Goal: Task Accomplishment & Management: Complete application form

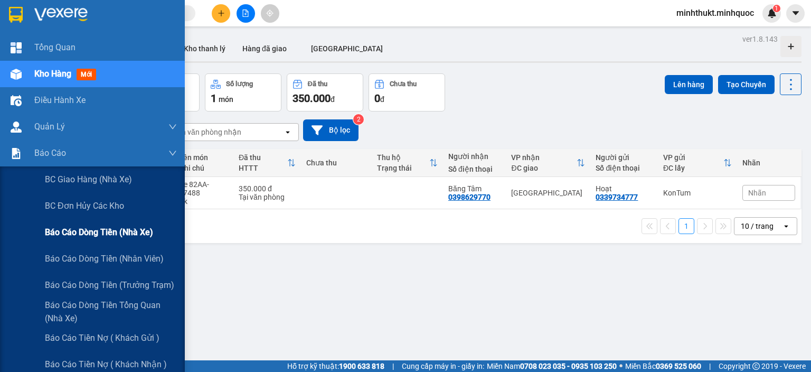
click at [88, 234] on span "Báo cáo dòng tiền (nhà xe)" at bounding box center [99, 231] width 108 height 13
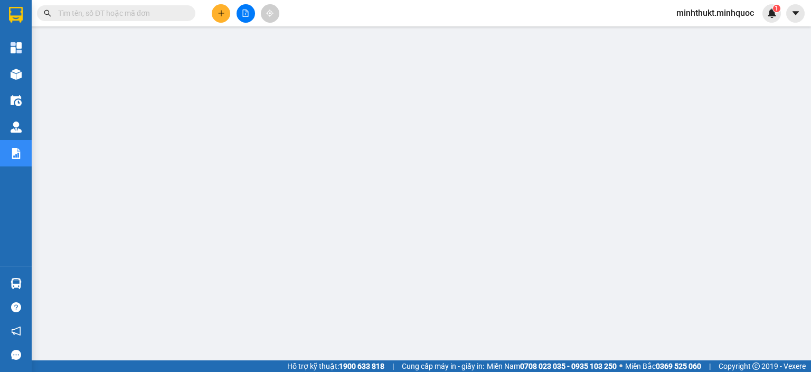
click at [182, 17] on input "text" at bounding box center [120, 13] width 125 height 12
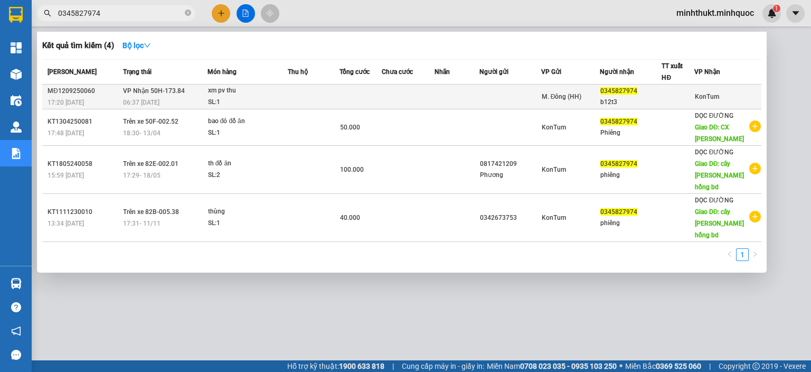
type input "0345827974"
click at [350, 91] on td at bounding box center [360, 96] width 42 height 25
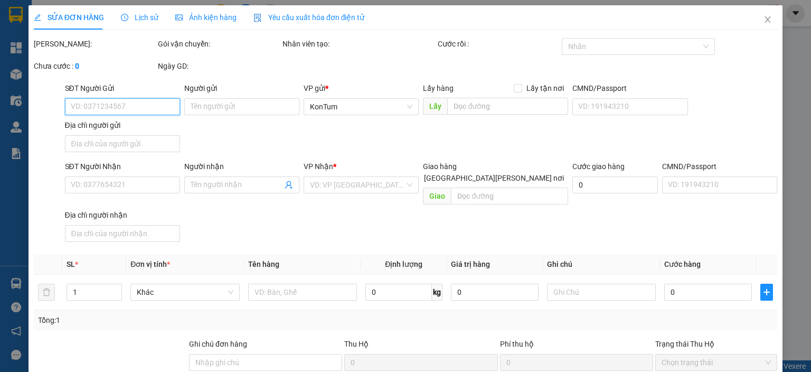
type input "0345827974"
type input "b12t3"
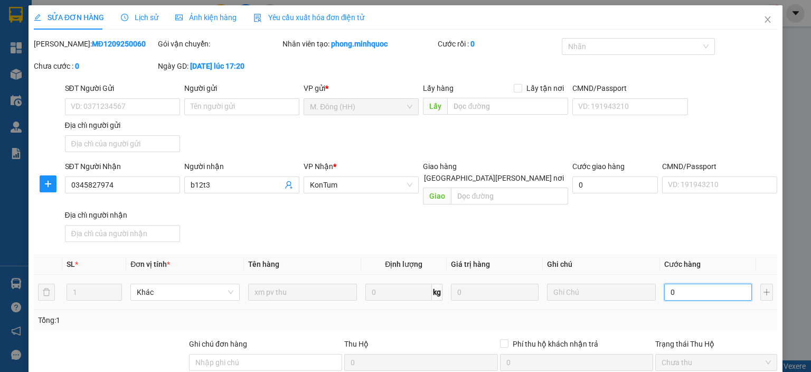
click at [703, 283] on input "0" at bounding box center [708, 291] width 88 height 17
type input "6"
type input "60"
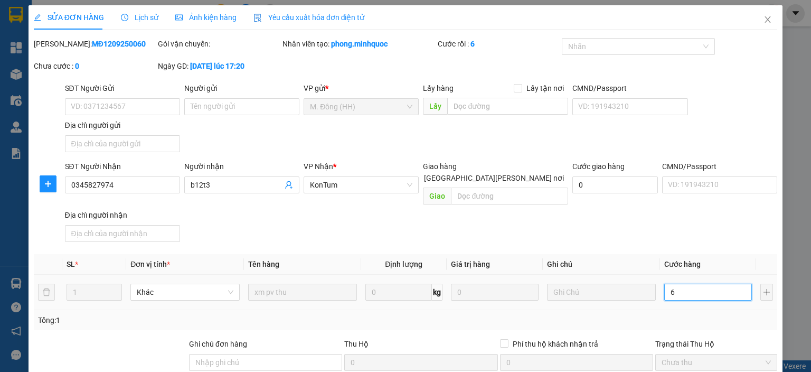
type input "60"
type input "600"
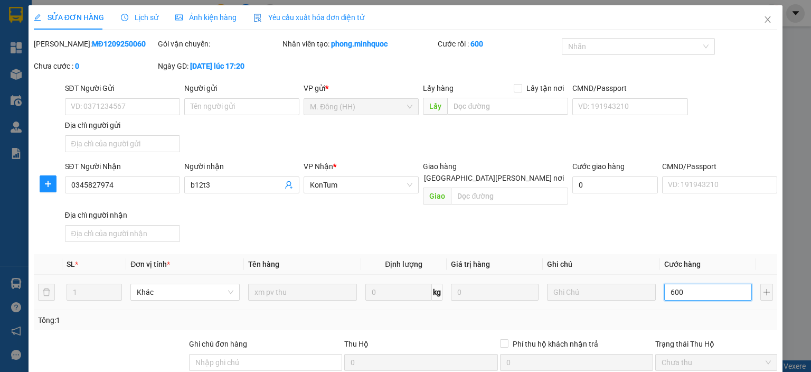
type input "6.000"
type input "60.000"
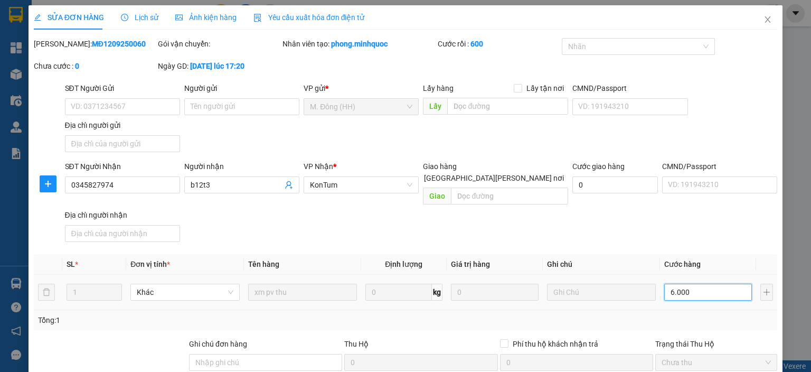
type input "60.000"
type input "600.000"
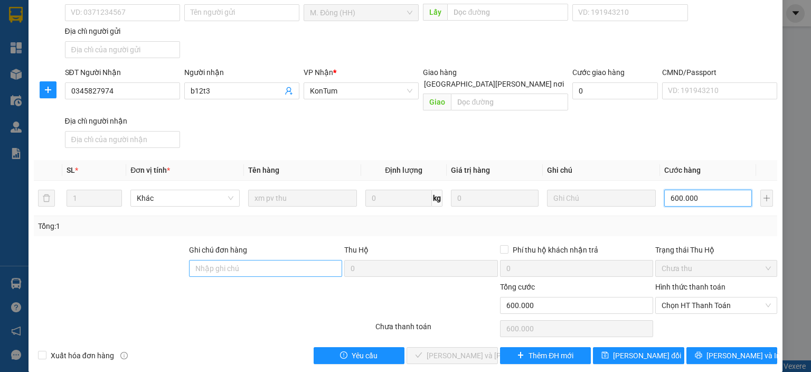
type input "600.000"
click at [241, 260] on input "Ghi chú đơn hàng" at bounding box center [265, 268] width 153 height 17
type input "thu ck 12/9"
click at [639, 349] on span "[PERSON_NAME] đổi" at bounding box center [647, 355] width 68 height 12
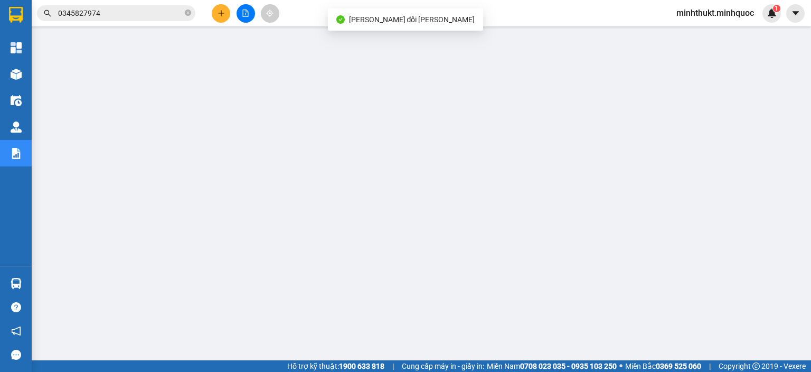
click at [138, 13] on input "0345827974" at bounding box center [120, 13] width 125 height 12
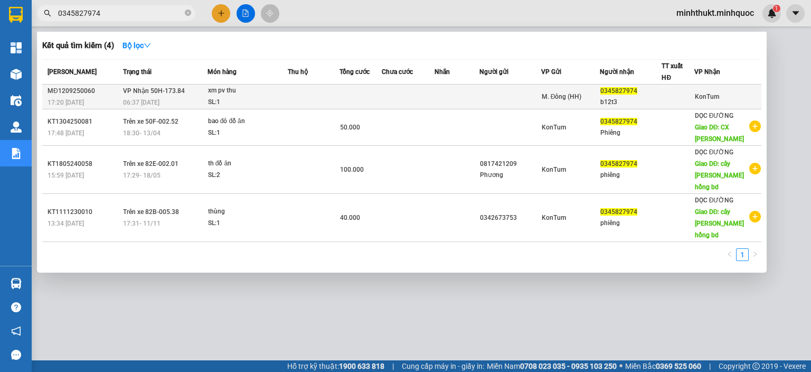
click at [334, 103] on td at bounding box center [314, 96] width 52 height 25
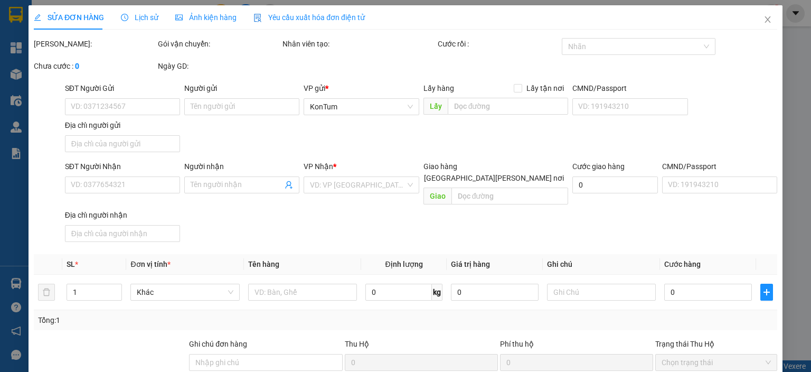
type input "0345827974"
type input "b12t3"
type input "thu ck 12/9"
type input "600.000"
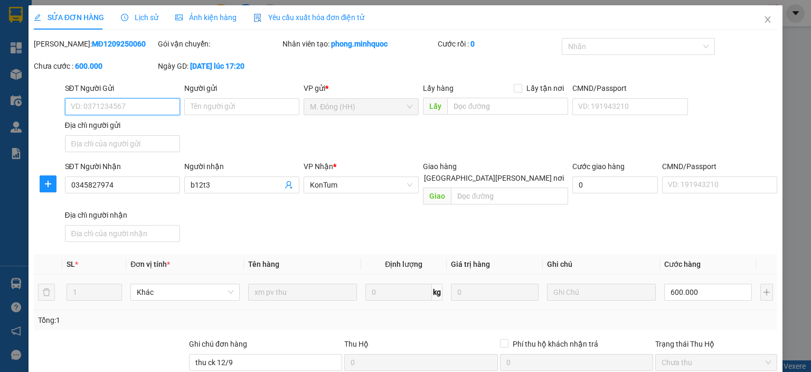
scroll to position [94, 0]
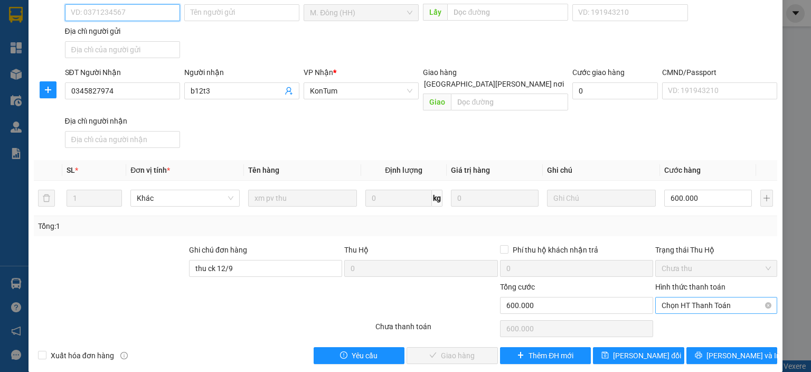
click at [686, 298] on span "Chọn HT Thanh Toán" at bounding box center [715, 305] width 109 height 16
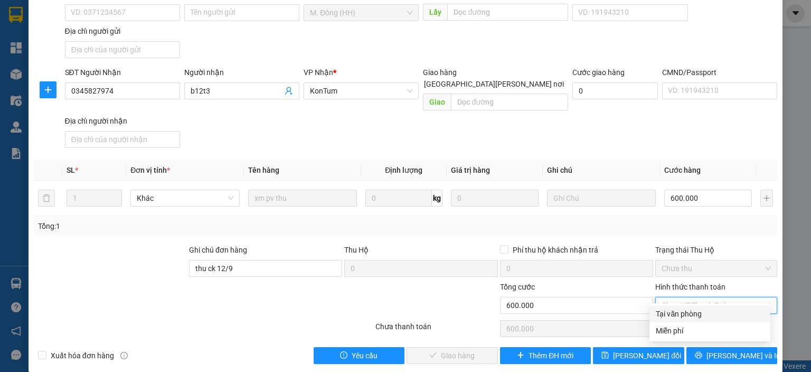
click at [680, 318] on div "Tại văn phòng" at bounding box center [709, 314] width 108 height 12
type input "0"
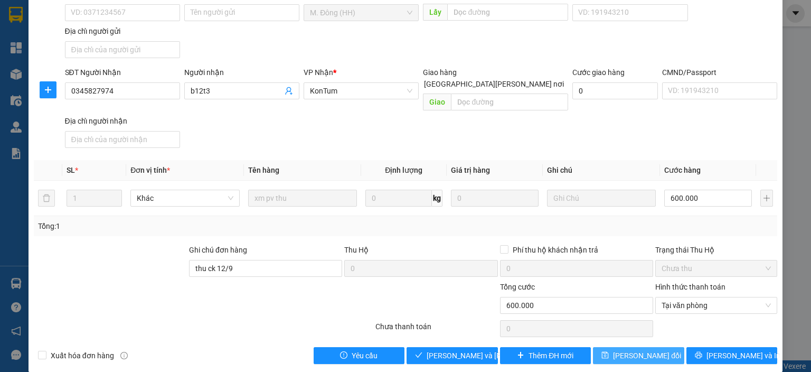
click at [650, 349] on span "[PERSON_NAME] đổi" at bounding box center [647, 355] width 68 height 12
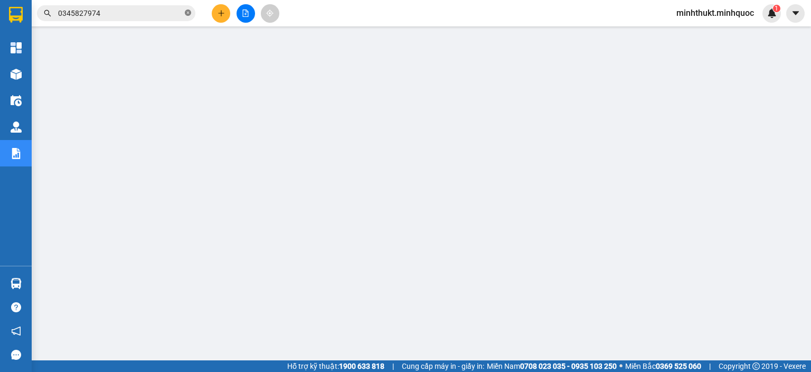
click at [189, 13] on icon "close-circle" at bounding box center [188, 12] width 6 height 6
click at [154, 12] on input "text" at bounding box center [120, 13] width 125 height 12
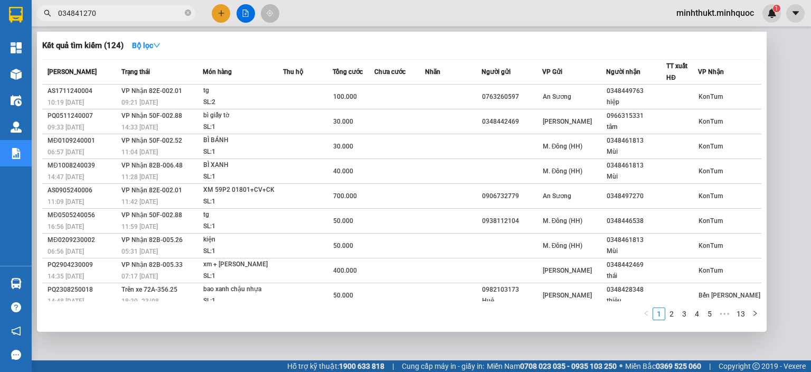
type input "0348412700"
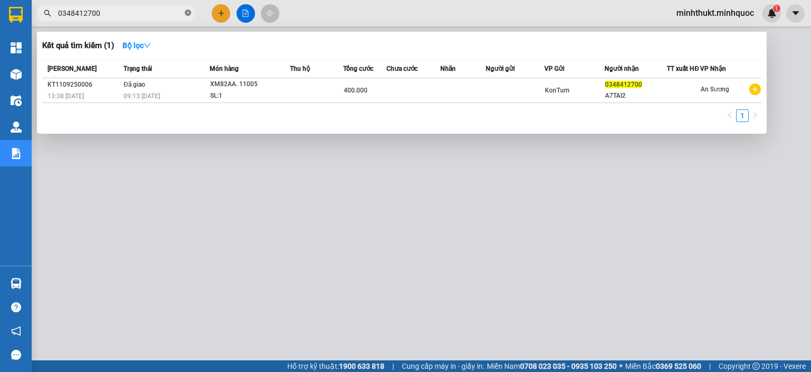
click at [188, 11] on icon "close-circle" at bounding box center [188, 12] width 6 height 6
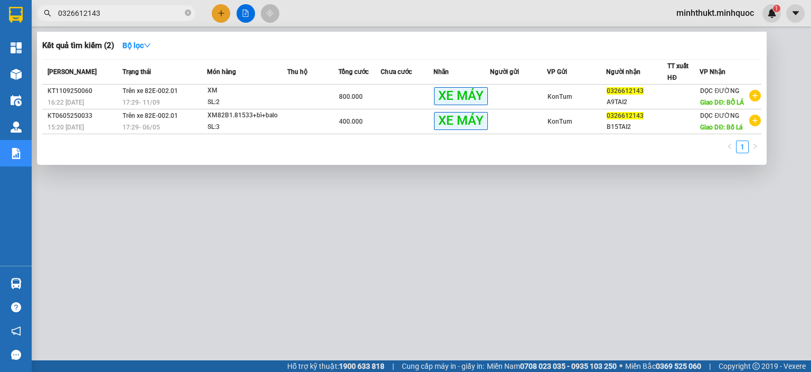
type input "0326612143"
